Goal: Task Accomplishment & Management: Complete application form

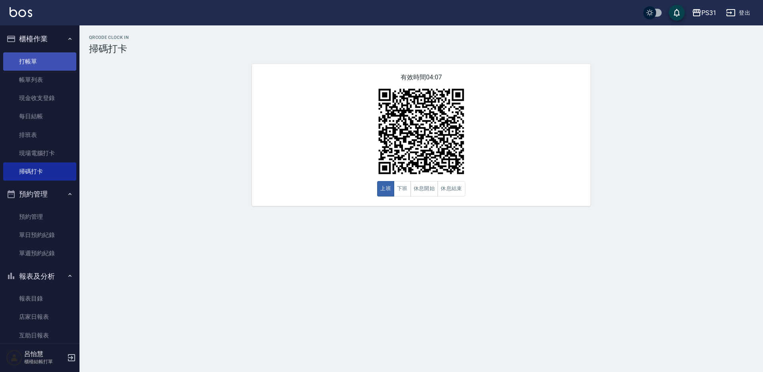
click at [33, 62] on link "打帳單" at bounding box center [39, 61] width 73 height 18
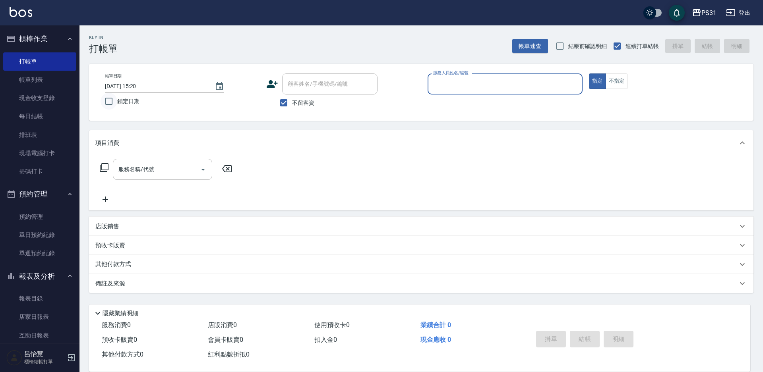
click at [105, 101] on input "鎖定日期" at bounding box center [109, 101] width 17 height 17
checkbox input "false"
click at [459, 84] on input "服務人員姓名/編號" at bounding box center [505, 84] width 148 height 14
type input "JOJO-9"
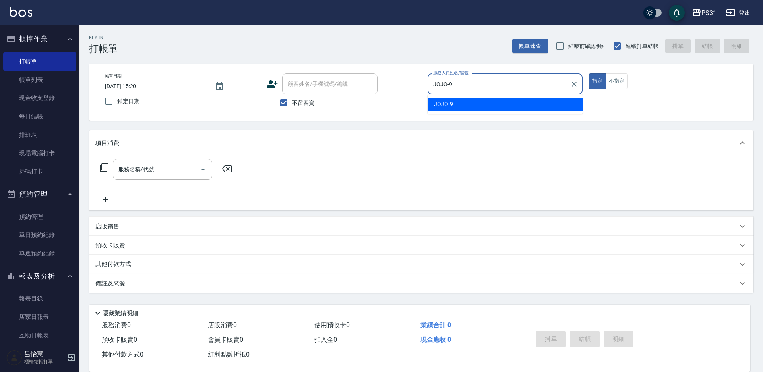
type button "true"
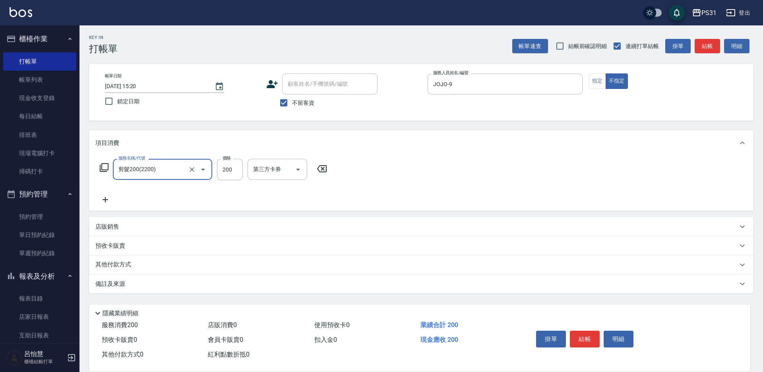
type input "剪髮200(2200)"
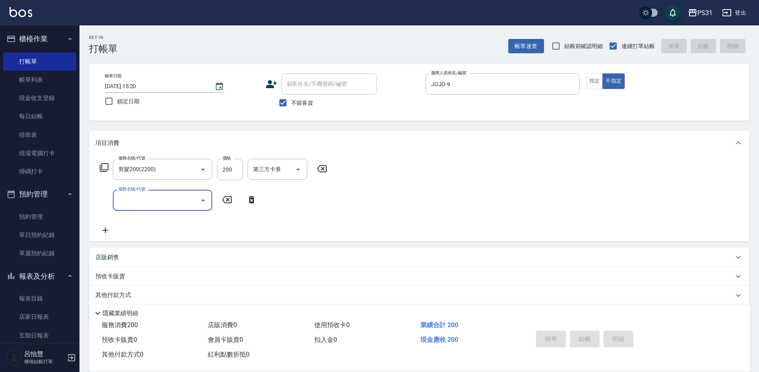
type input "[DATE] 15:21"
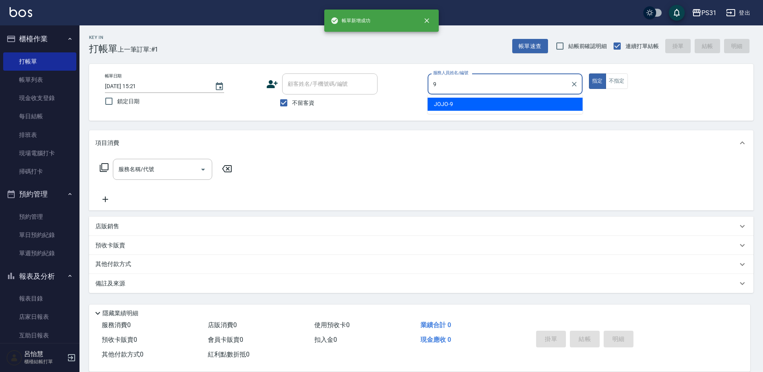
type input "JOJO-9"
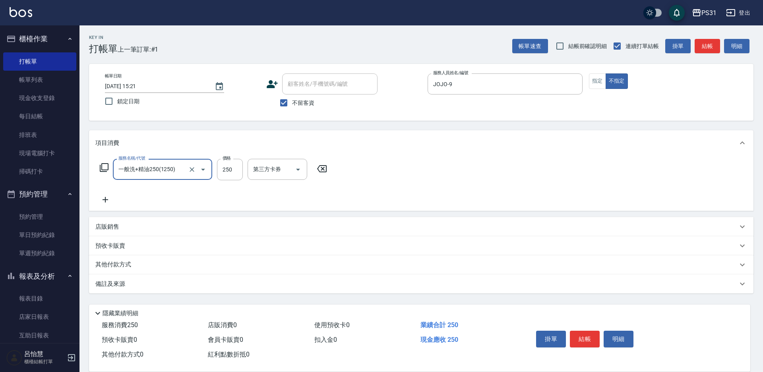
type input "一般洗+精油250(1250)"
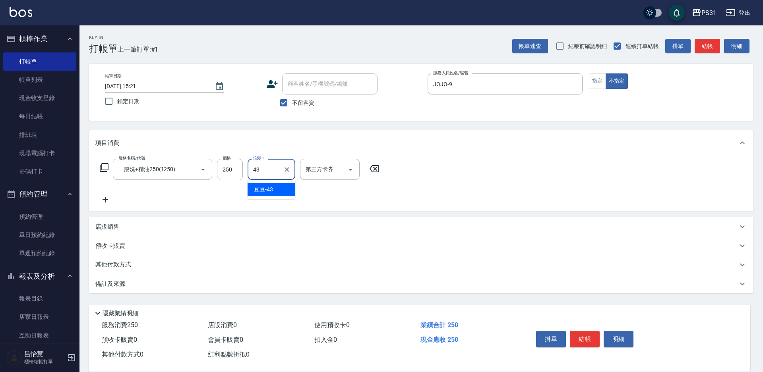
type input "豆豆-43"
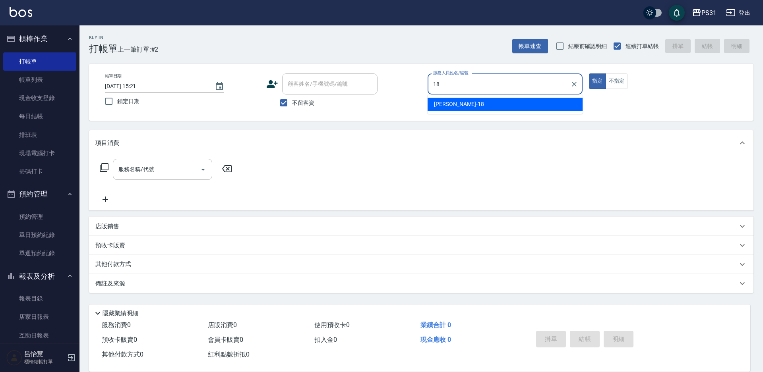
type input "[PERSON_NAME]-18"
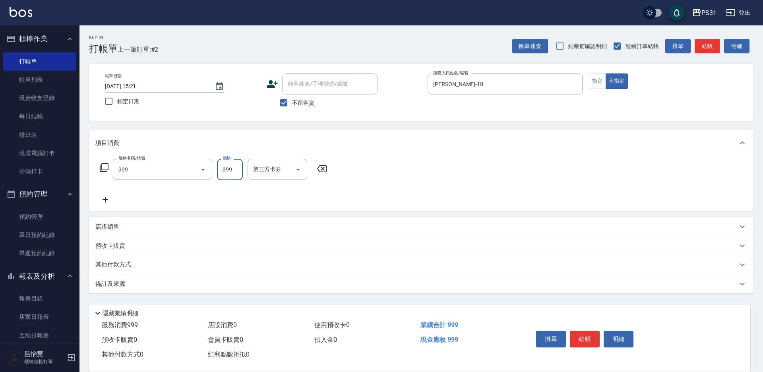
type input "精油套餐999(999)"
type input "羊羊-23"
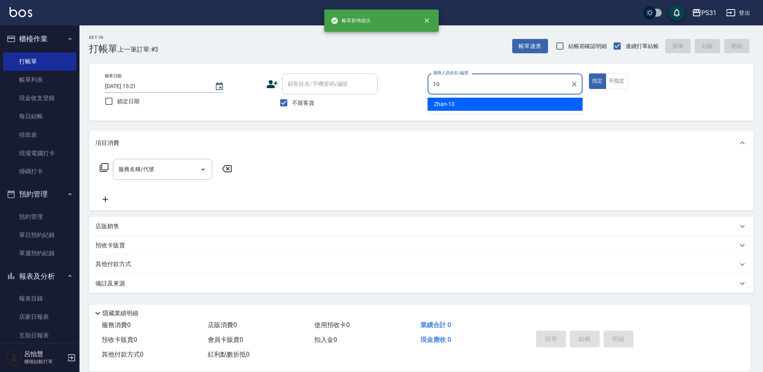
type input "Zhan-10"
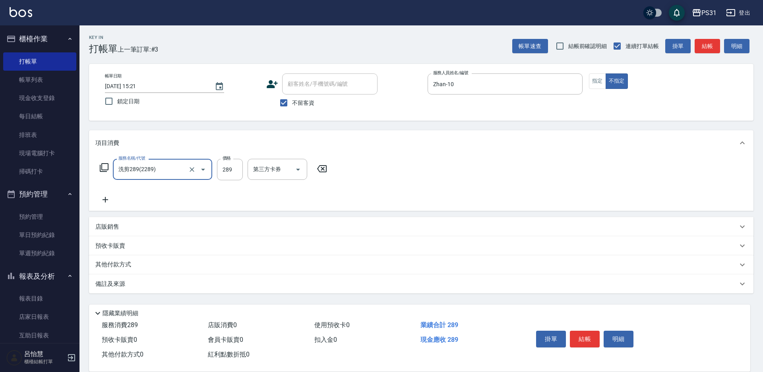
type input "洗剪289(2289)"
type input "豆豆-43"
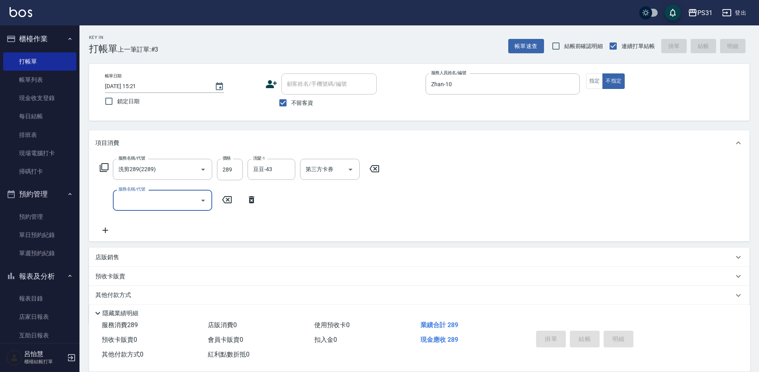
type input "[DATE] 15:22"
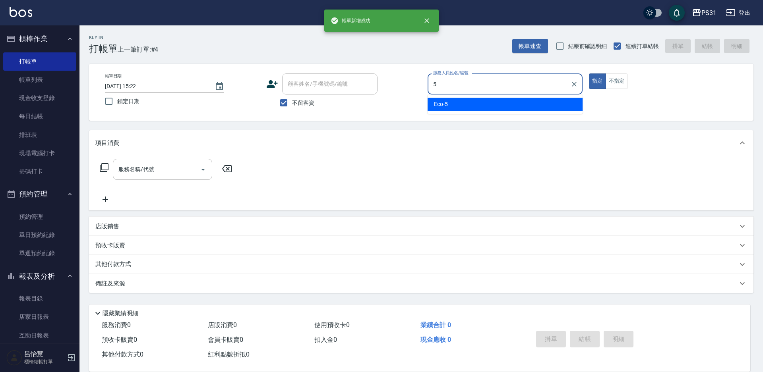
type input "Eco-5"
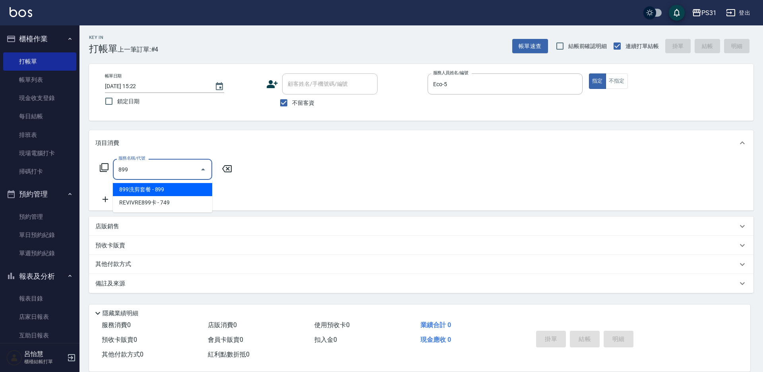
type input "899洗剪套餐(899)"
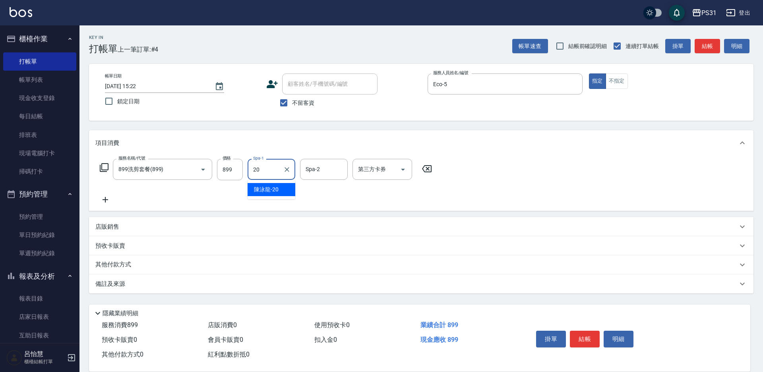
type input "陳泳龍-20"
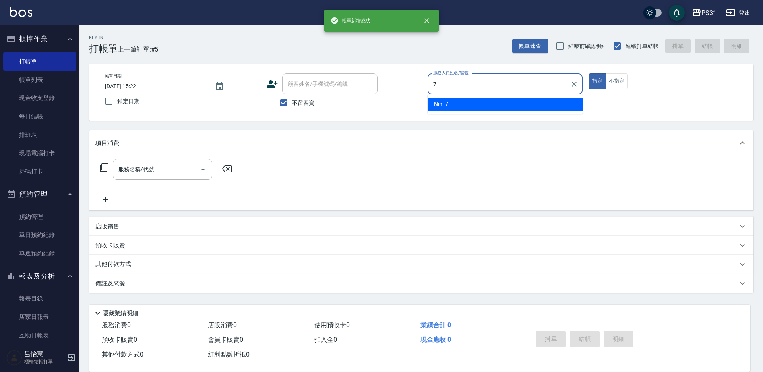
type input "Nini-7"
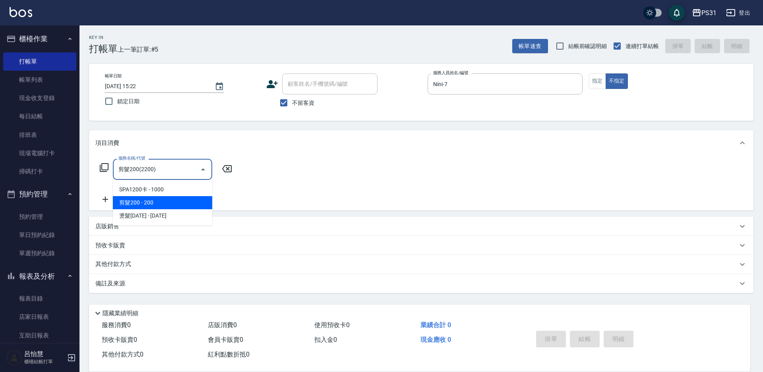
type input "剪髮200(2200)"
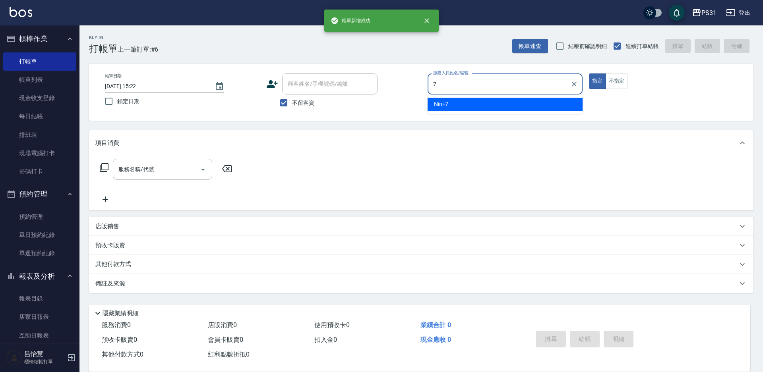
type input "Nini-7"
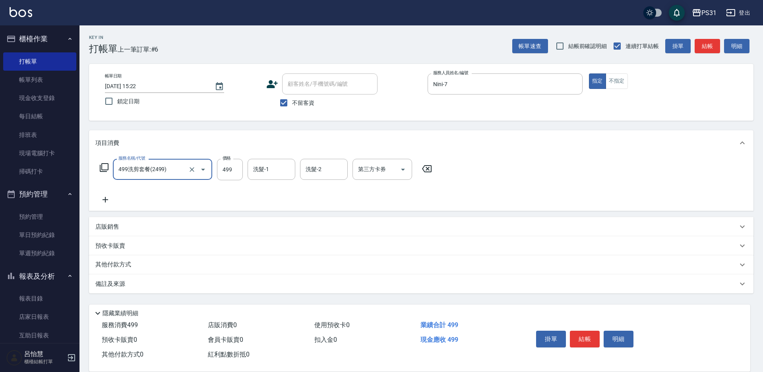
type input "499洗剪套餐(2499)"
type input "449"
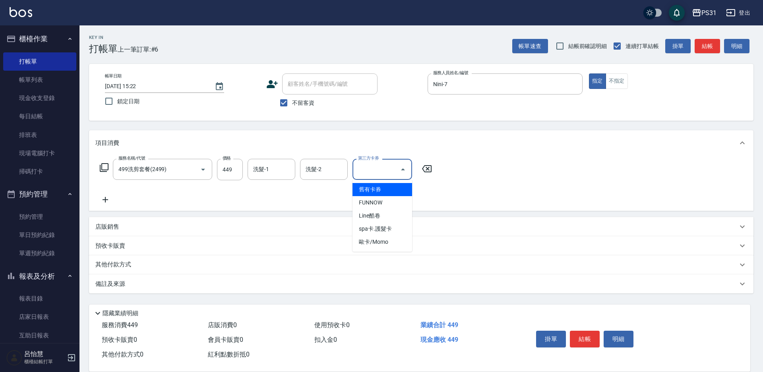
type input "舊有卡券"
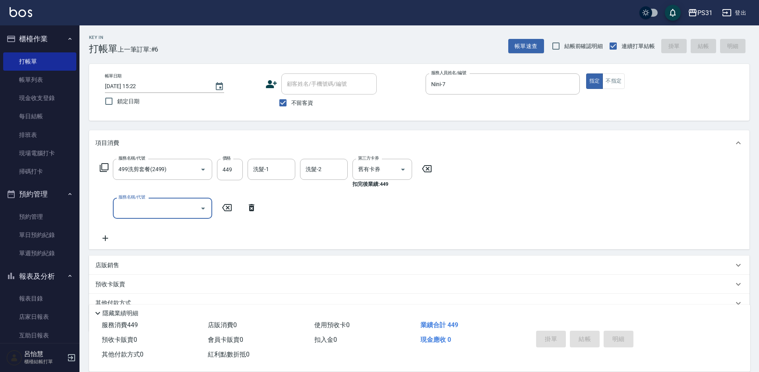
type input "[DATE] 15:23"
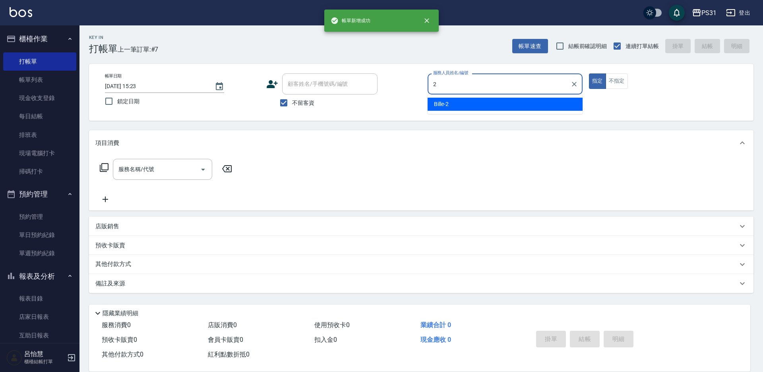
type input "Bille-2"
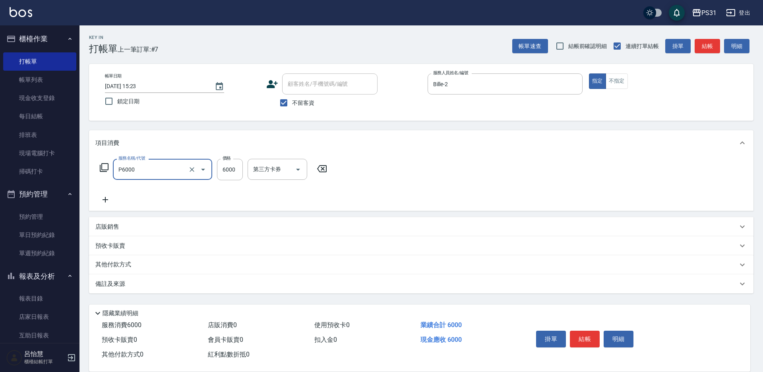
type input "儲值6000(P6000)"
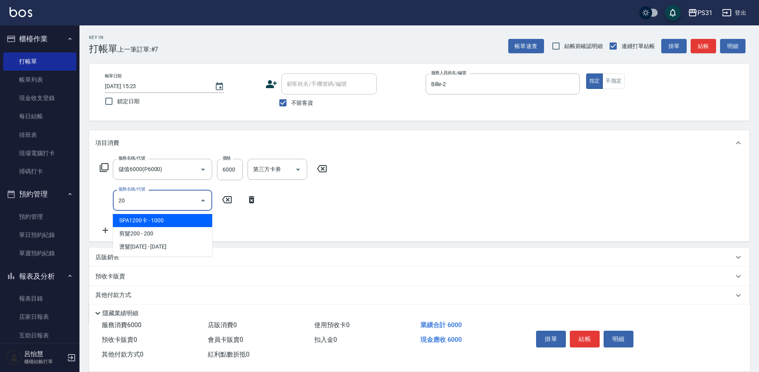
type input "2"
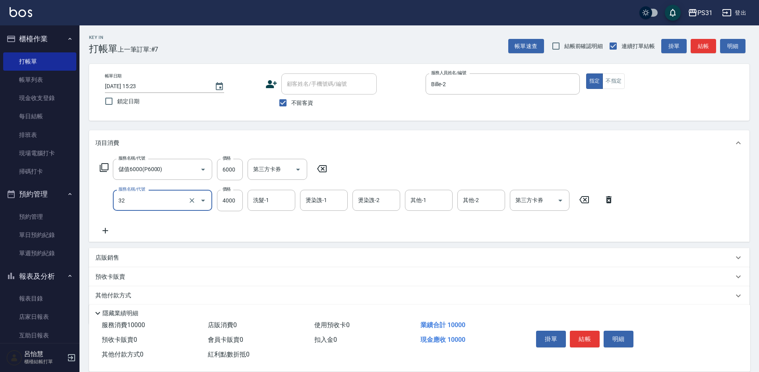
type input "燙髮B餐(32)"
type input "3201"
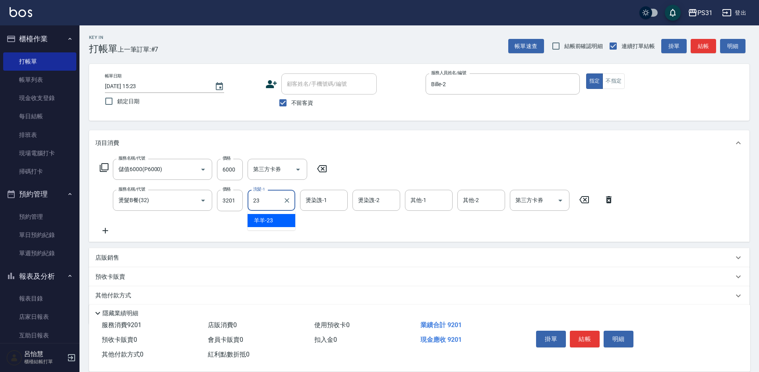
type input "羊羊-23"
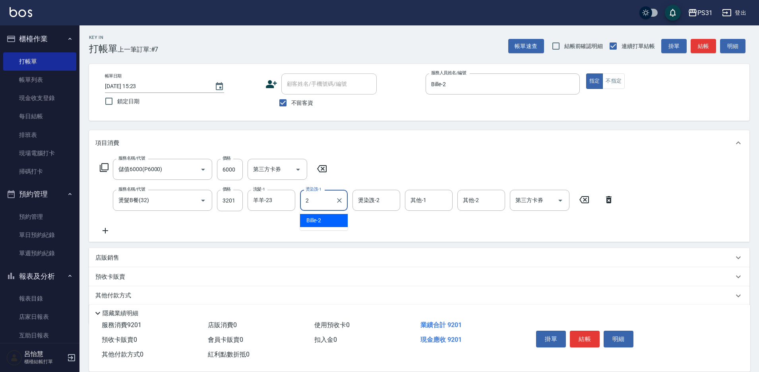
type input "Bille-2"
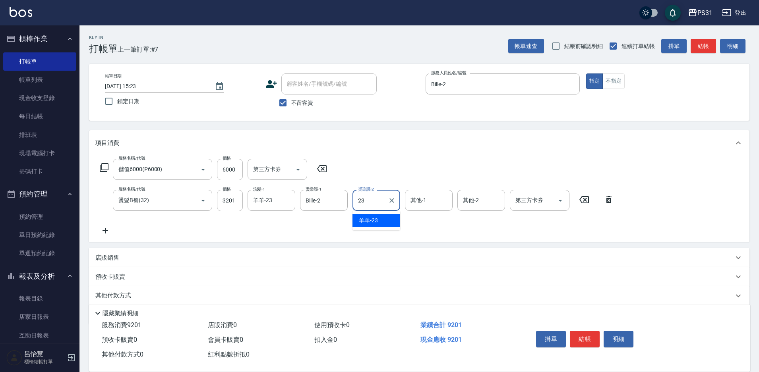
type input "羊羊-23"
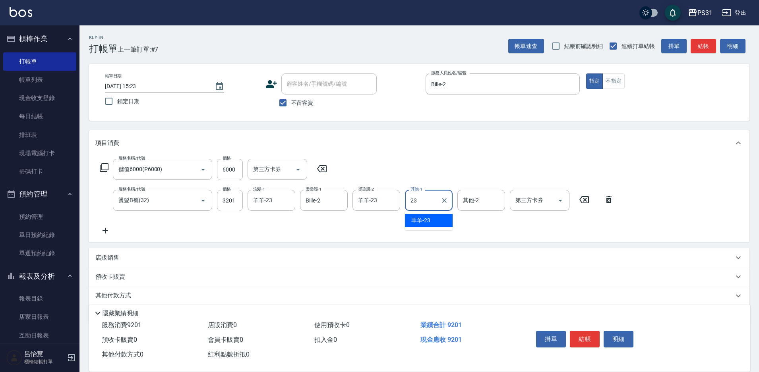
type input "羊羊-23"
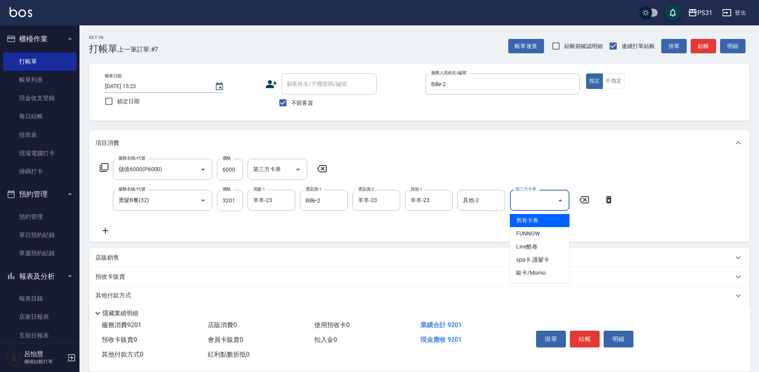
type input "舊有卡券"
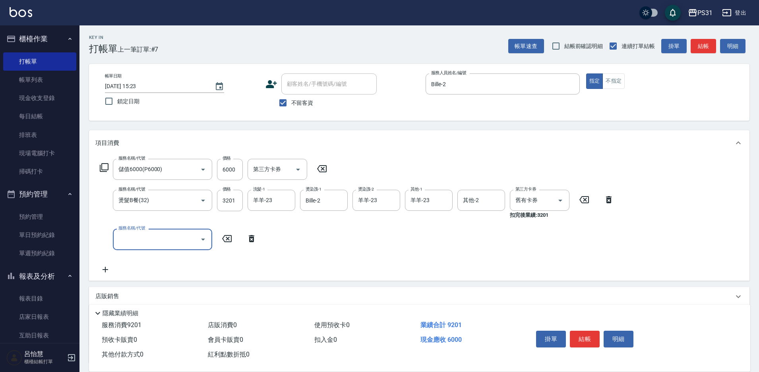
click at [252, 240] on icon at bounding box center [252, 239] width 20 height 10
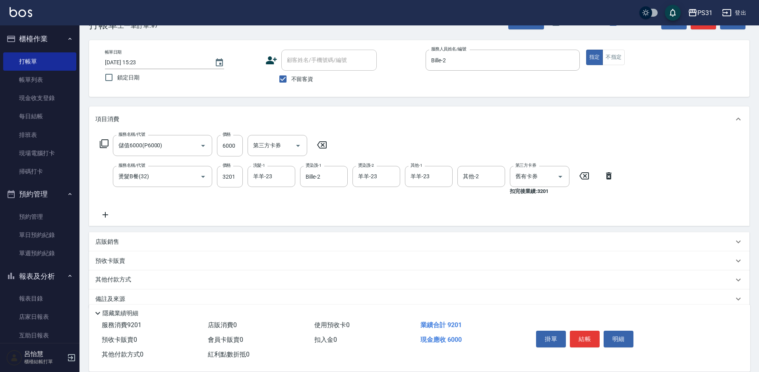
scroll to position [37, 0]
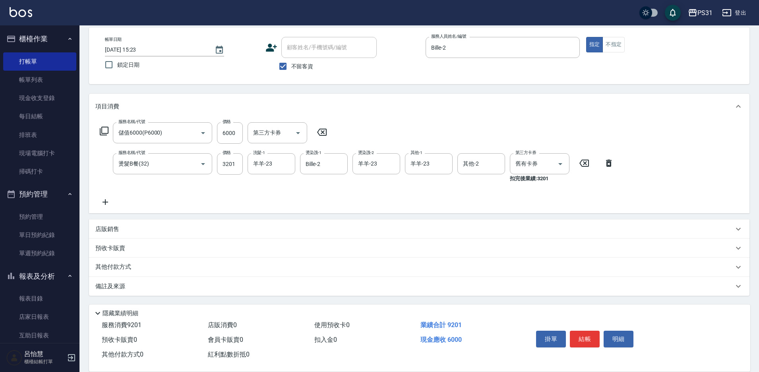
click at [106, 232] on p "店販銷售" at bounding box center [107, 229] width 24 height 8
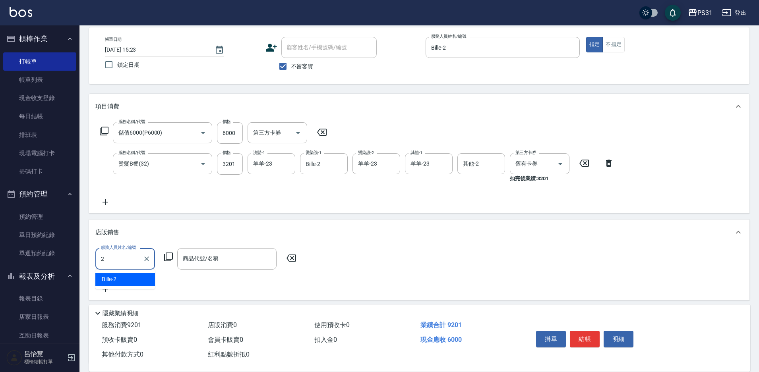
type input "Bille-2"
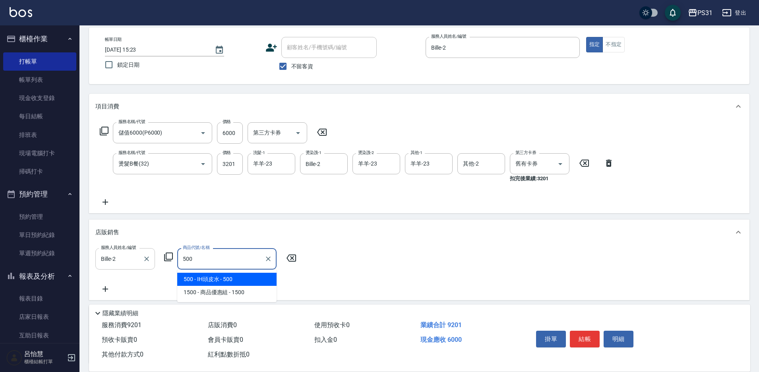
type input "IH頭皮水"
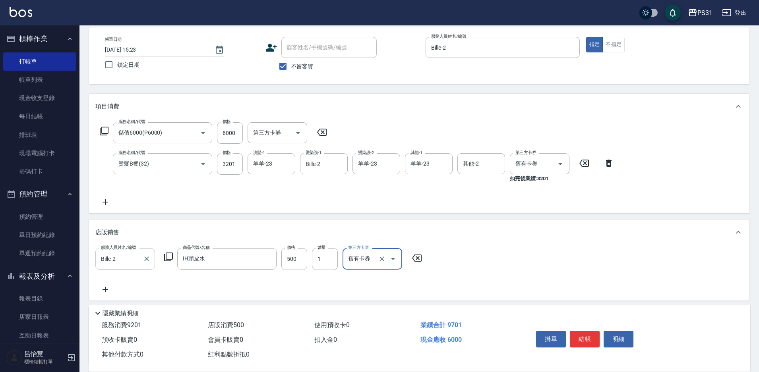
type input "舊有卡券"
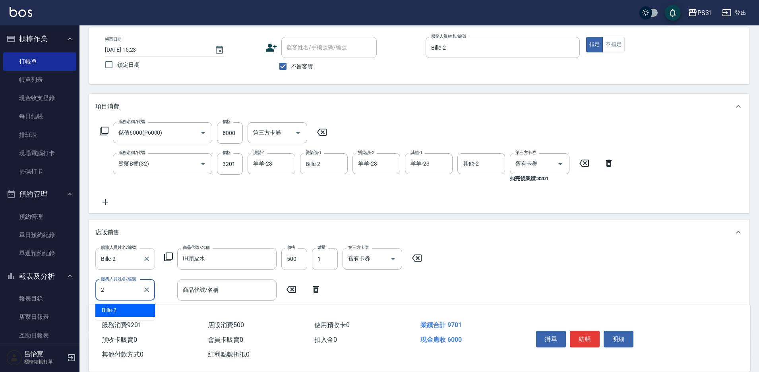
type input "Bille-2"
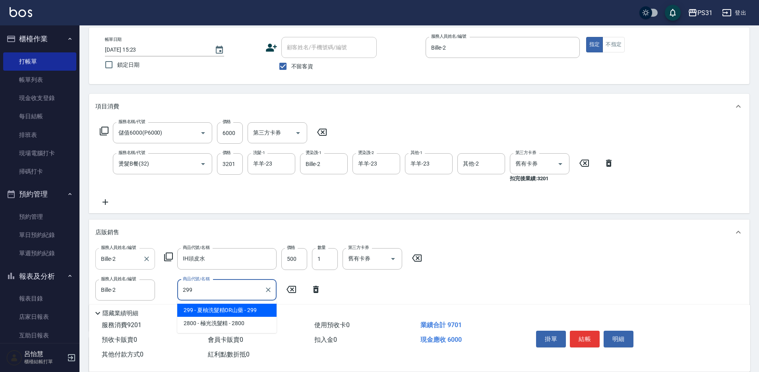
type input "夏柚洗髮精OR山藥"
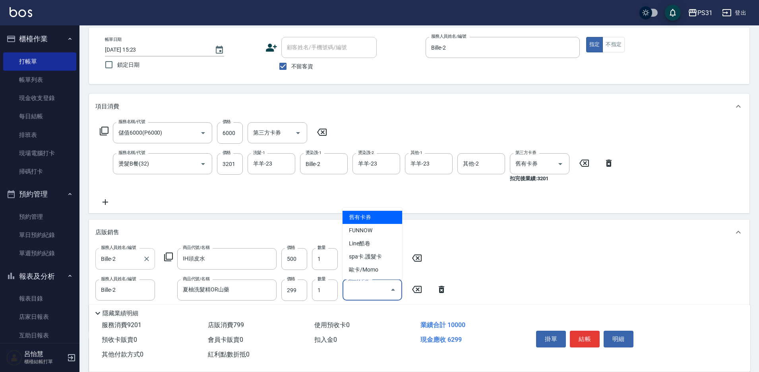
type input "舊有卡券"
click at [583, 338] on button "結帳" at bounding box center [585, 339] width 30 height 17
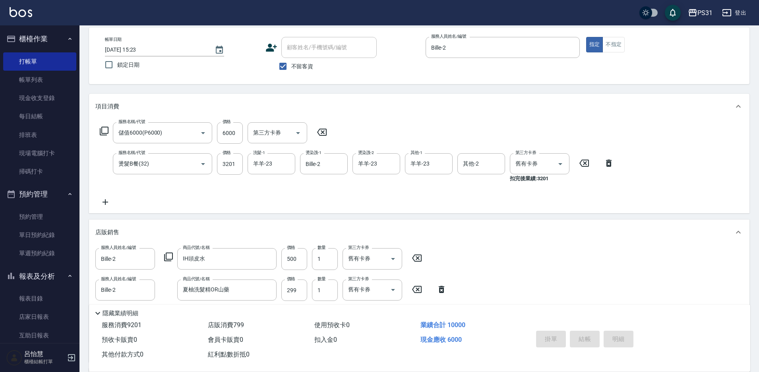
type input "[DATE] 15:24"
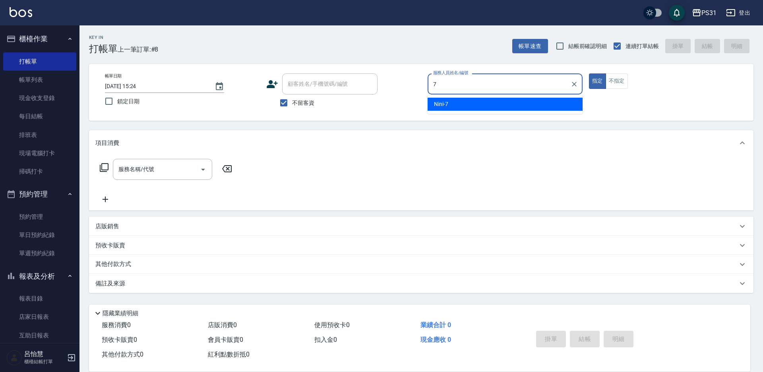
type input "Nini-7"
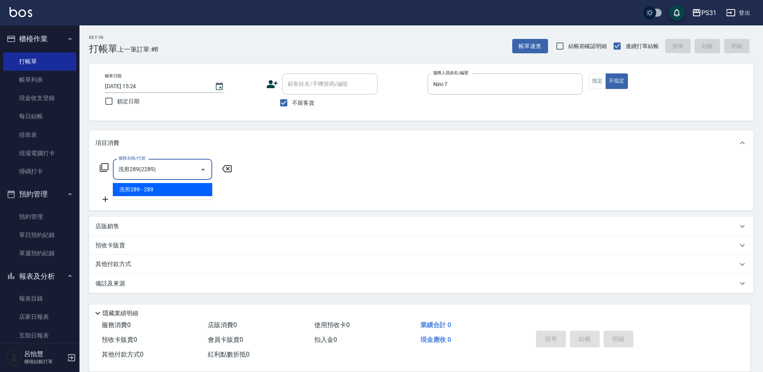
type input "洗剪289(2289)"
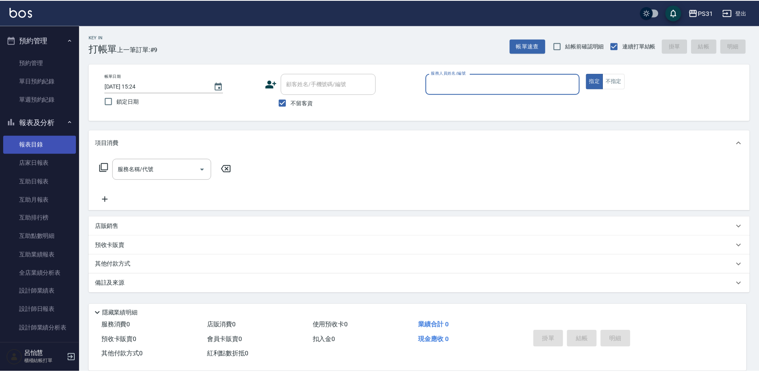
scroll to position [159, 0]
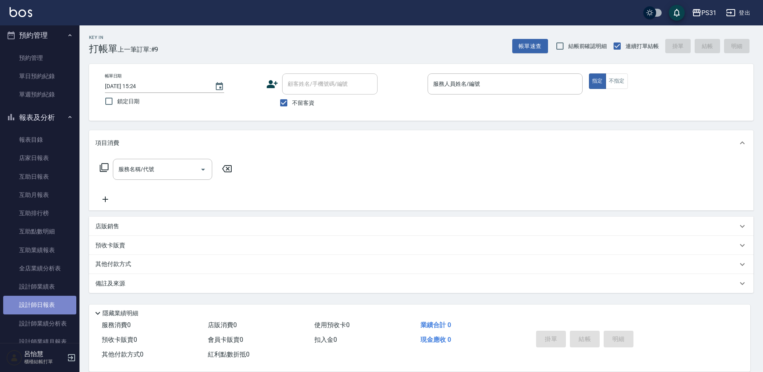
click at [53, 302] on link "設計師日報表" at bounding box center [39, 305] width 73 height 18
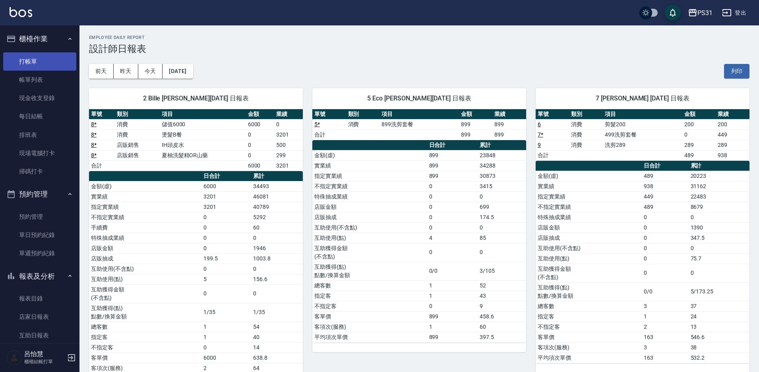
click at [19, 64] on link "打帳單" at bounding box center [39, 61] width 73 height 18
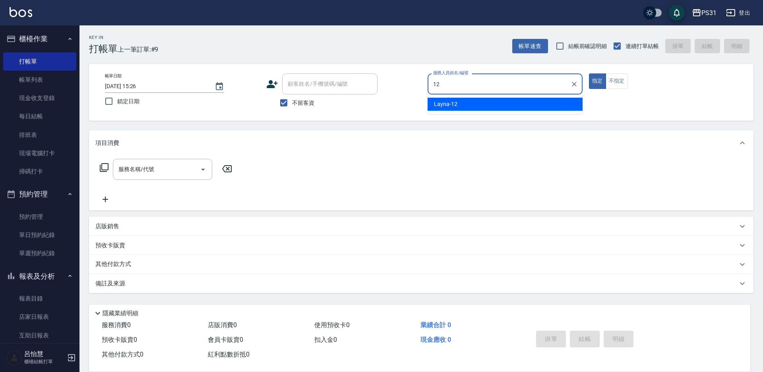
type input "Layna-12"
type button "true"
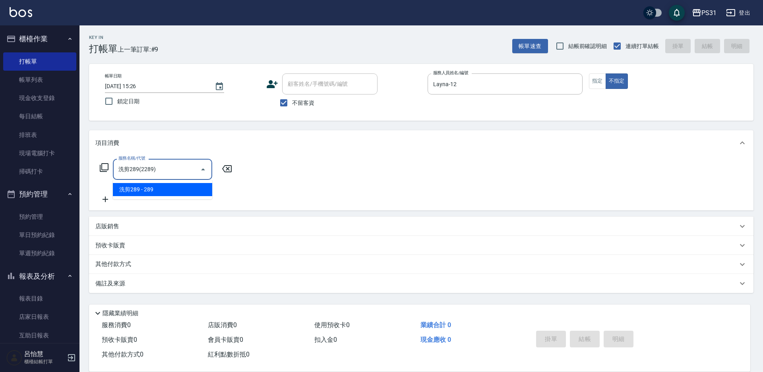
type input "洗剪289(2289)"
